Goal: Find specific page/section: Find specific page/section

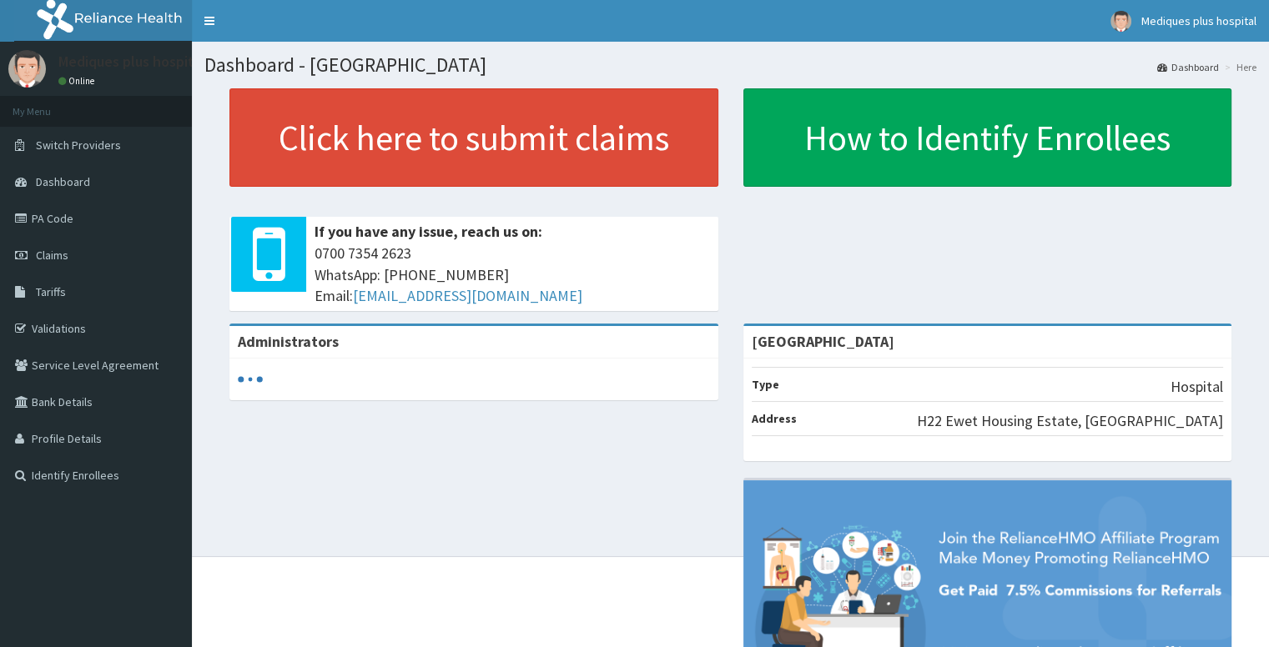
click at [63, 221] on link "PA Code" at bounding box center [96, 218] width 192 height 37
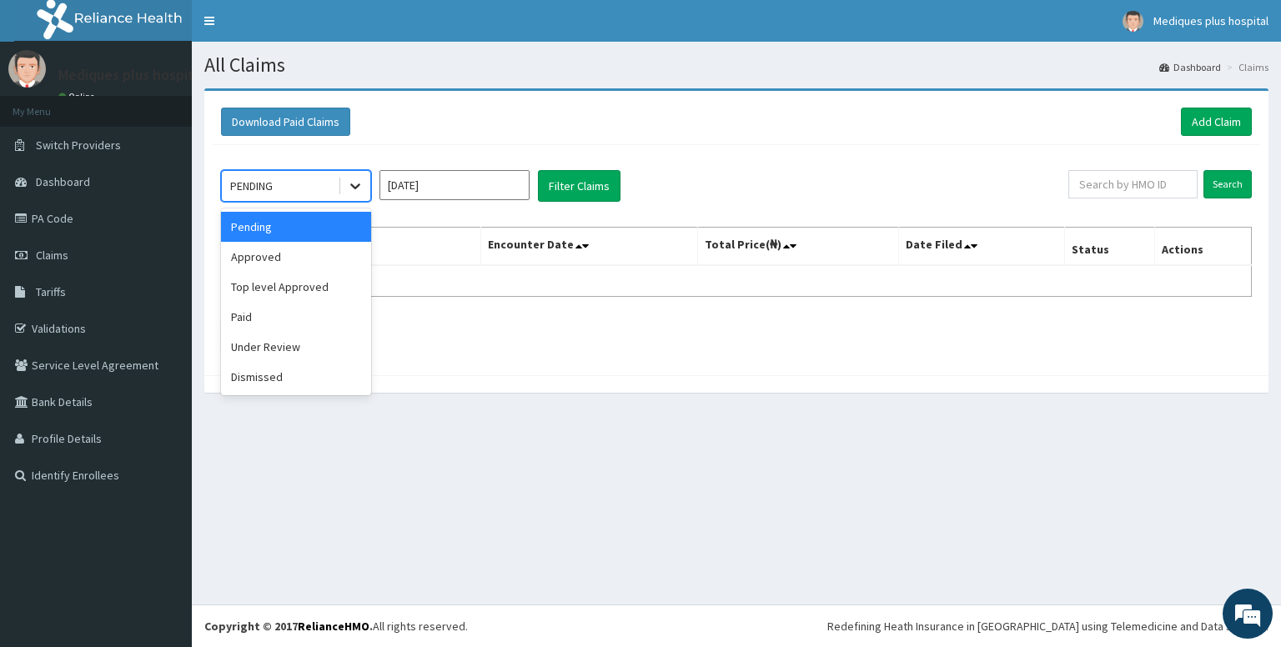
click at [355, 187] on icon at bounding box center [355, 187] width 10 height 6
click at [304, 258] on div "Approved" at bounding box center [296, 257] width 150 height 30
